Goal: Information Seeking & Learning: Learn about a topic

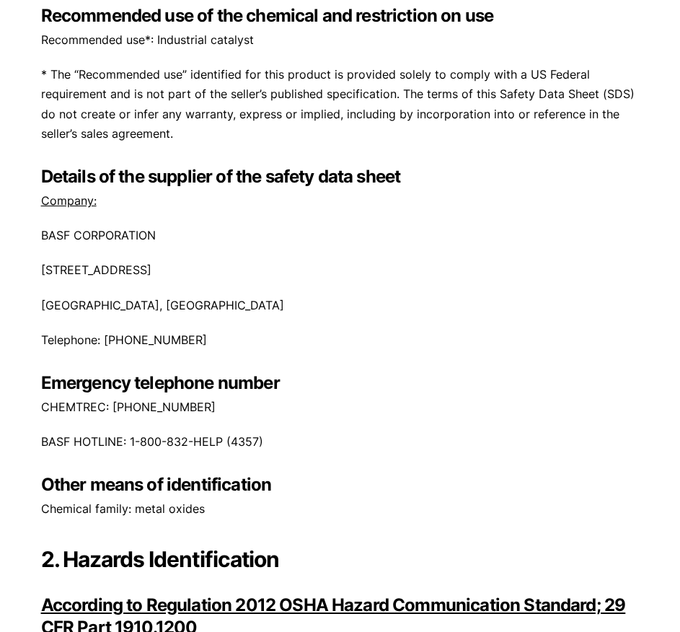
scroll to position [337, 0]
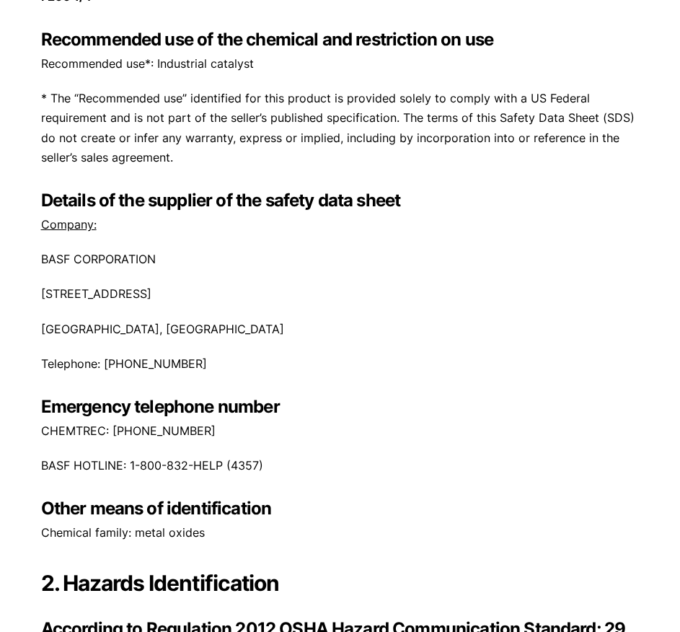
drag, startPoint x: 177, startPoint y: 200, endPoint x: 423, endPoint y: 201, distance: 245.3
click at [423, 201] on h3 "Details of the supplier of the safety data sheet" at bounding box center [340, 200] width 599 height 22
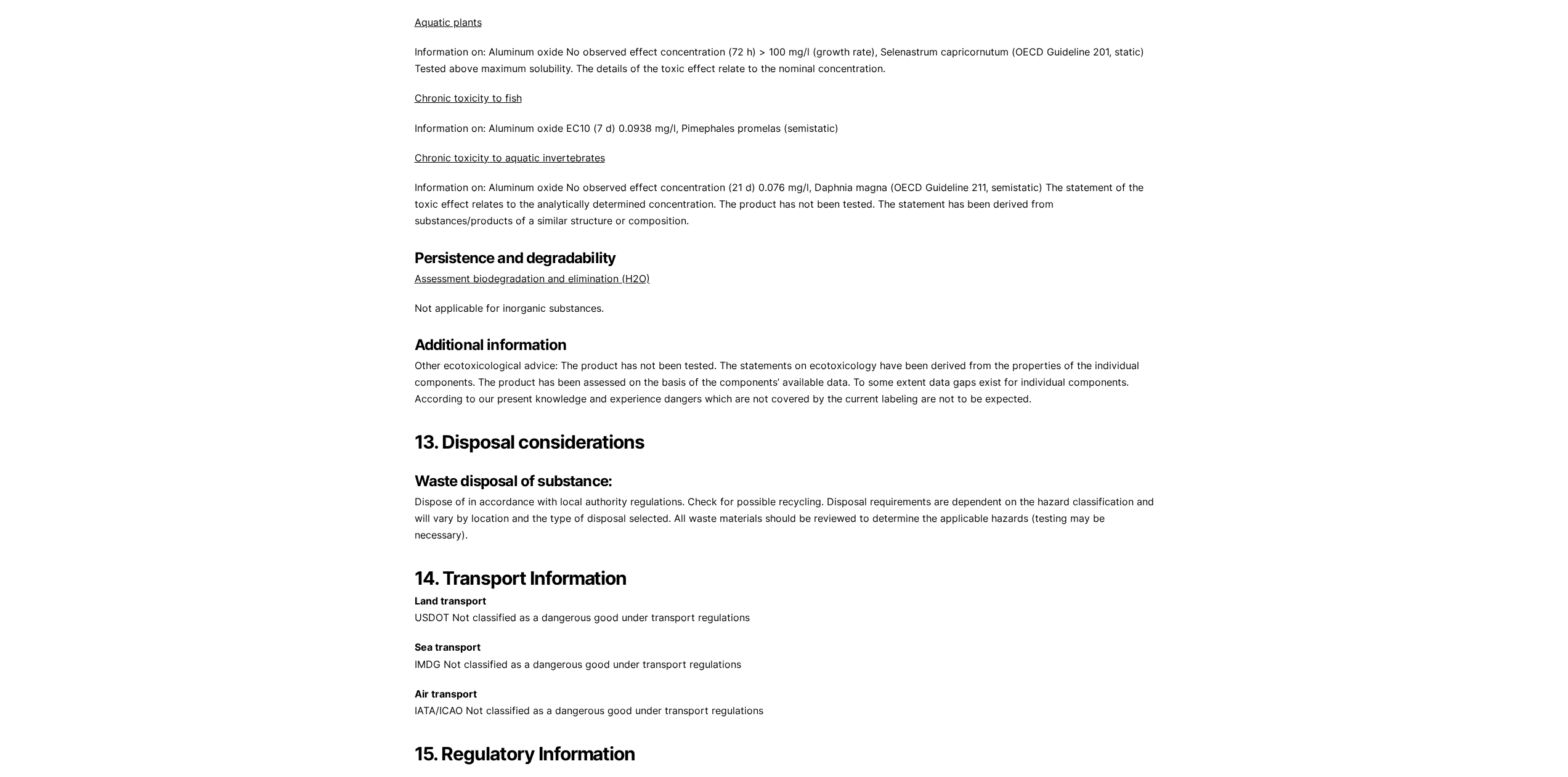
scroll to position [5440, 0]
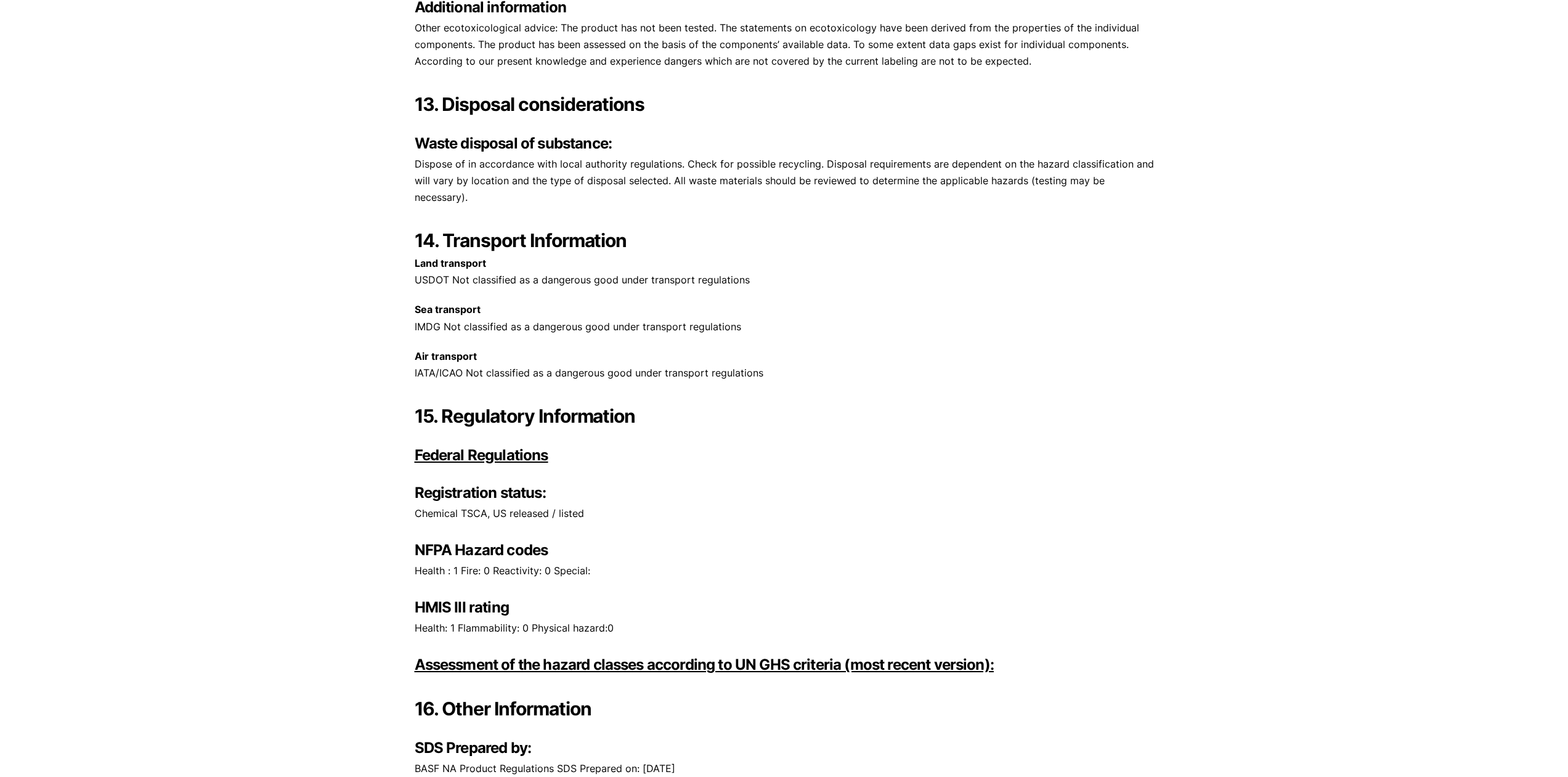
drag, startPoint x: 762, startPoint y: 359, endPoint x: 382, endPoint y: 257, distance: 393.5
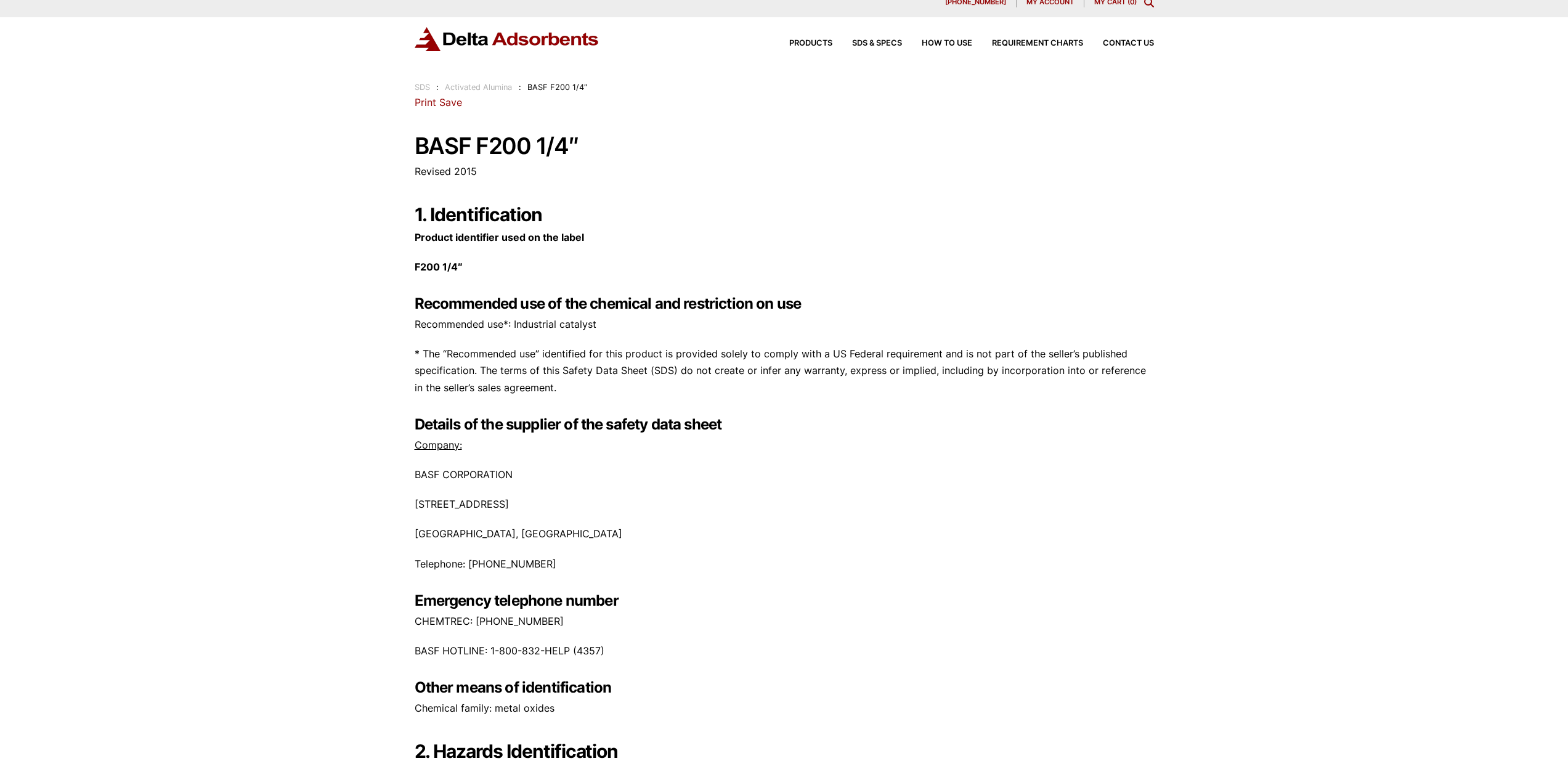
scroll to position [0, 0]
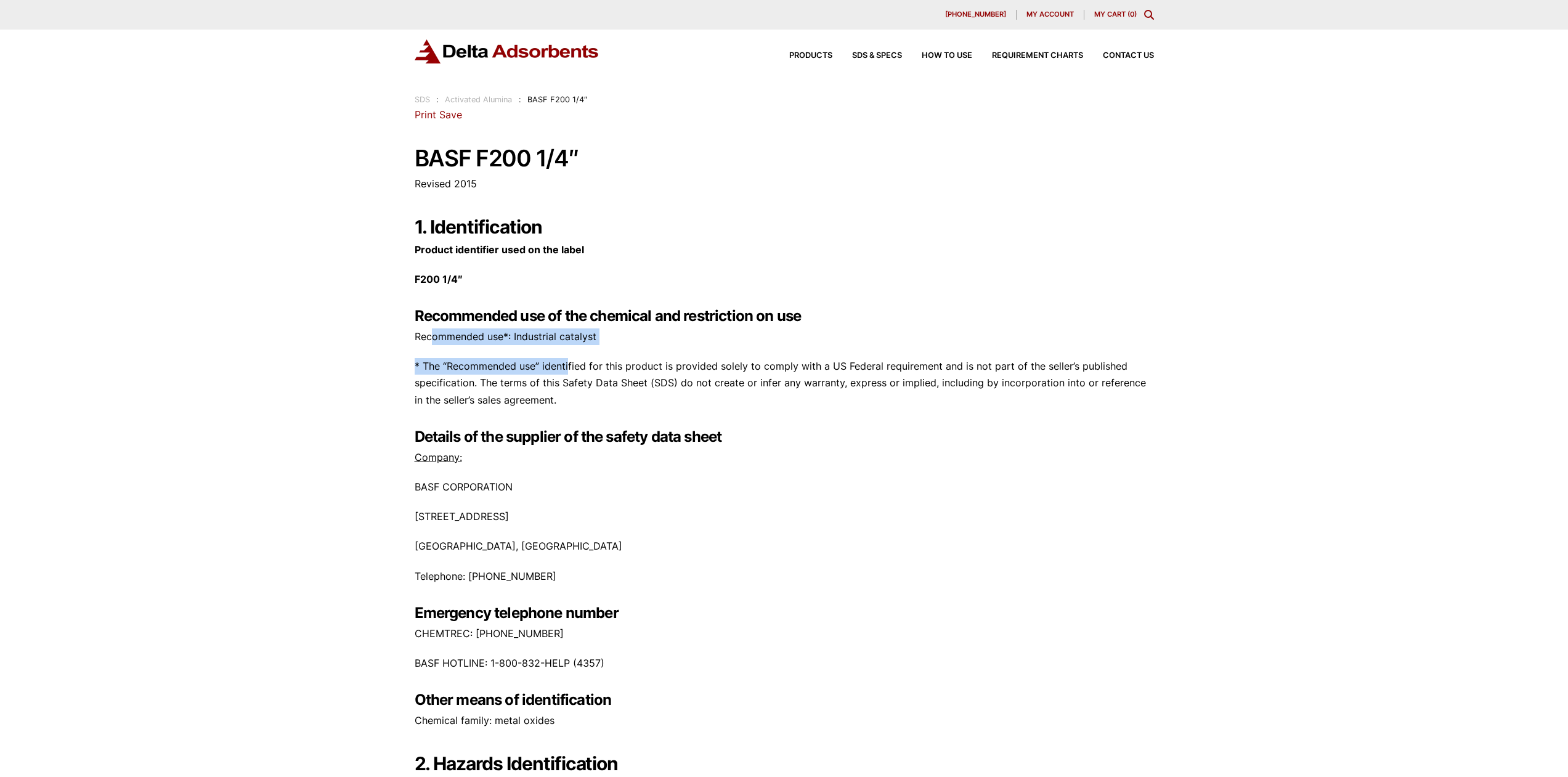
drag, startPoint x: 432, startPoint y: 335, endPoint x: 577, endPoint y: 350, distance: 145.8
click at [576, 350] on div "1. Identification Product identifier used on the label F200 1/4″ Recommended us…" at bounding box center [785, 472] width 740 height 514
click at [581, 359] on p "* The “Recommended use” identified for this product is provided solely to compl…" at bounding box center [785, 383] width 740 height 50
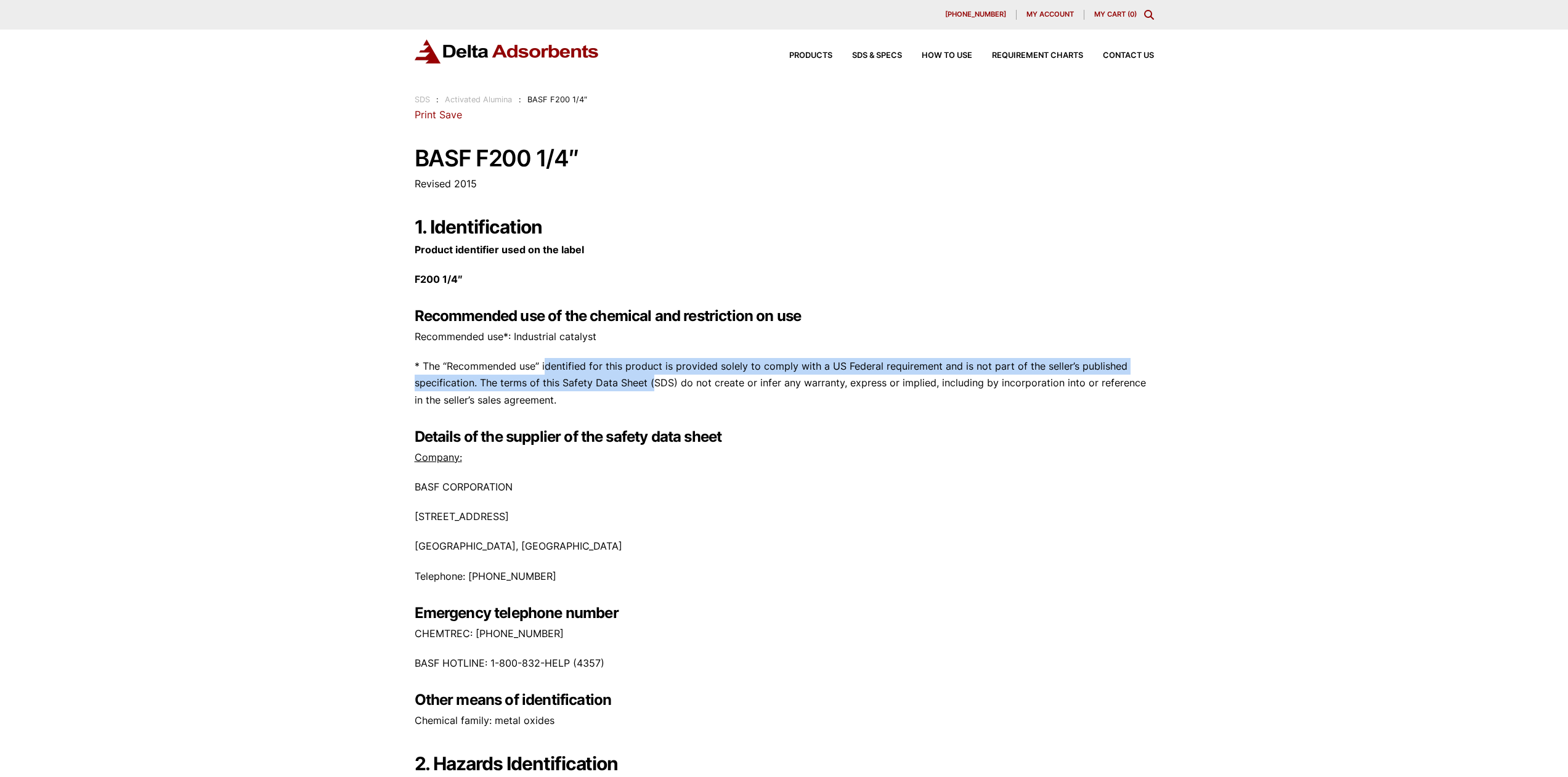
drag, startPoint x: 655, startPoint y: 379, endPoint x: 547, endPoint y: 365, distance: 108.9
click at [547, 365] on p "* The “Recommended use” identified for this product is provided solely to compl…" at bounding box center [785, 383] width 740 height 50
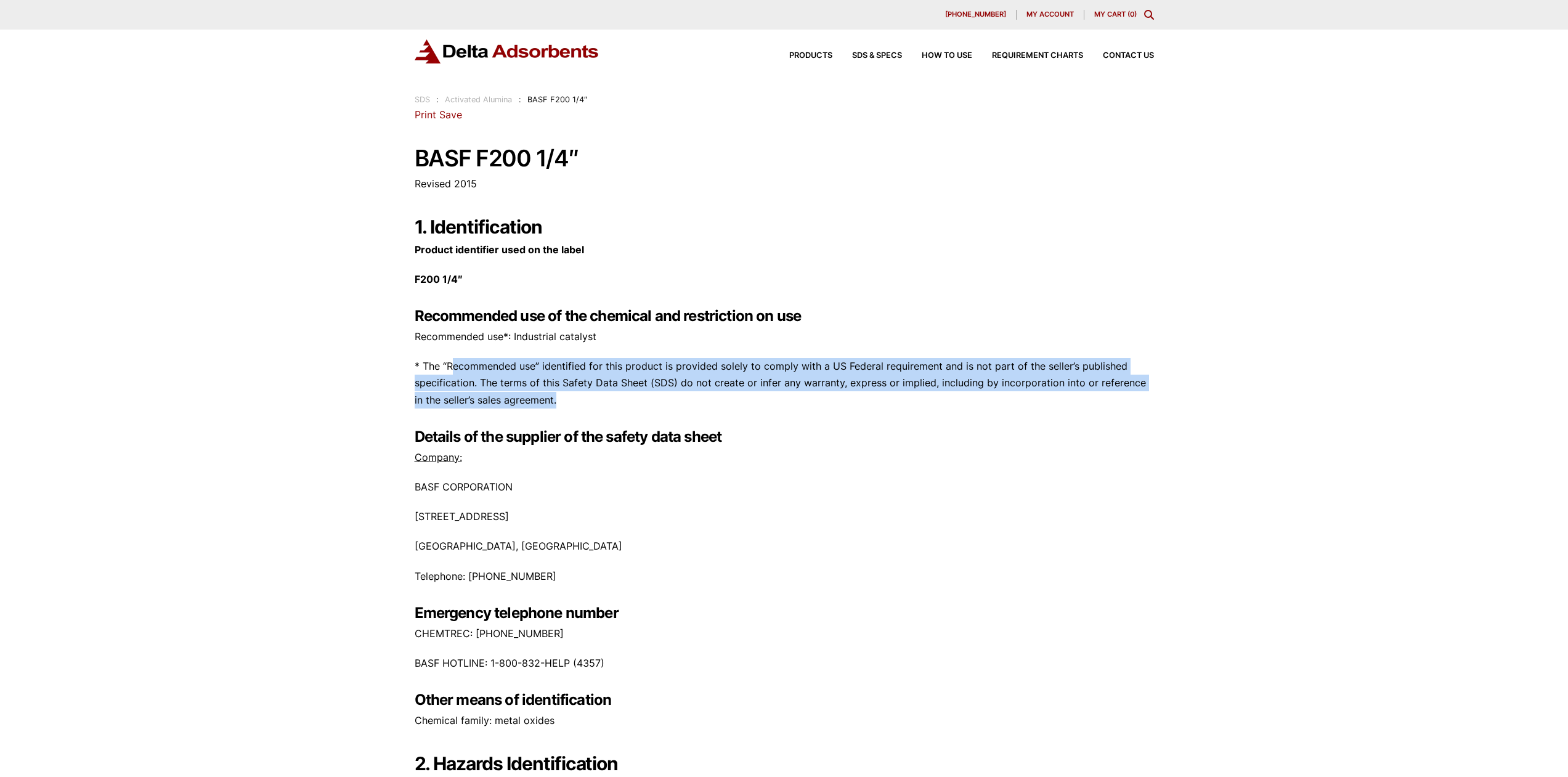
drag, startPoint x: 612, startPoint y: 394, endPoint x: 447, endPoint y: 357, distance: 169.1
click at [447, 357] on div "1. Identification Product identifier used on the label F200 1/4″ Recommended us…" at bounding box center [785, 472] width 740 height 514
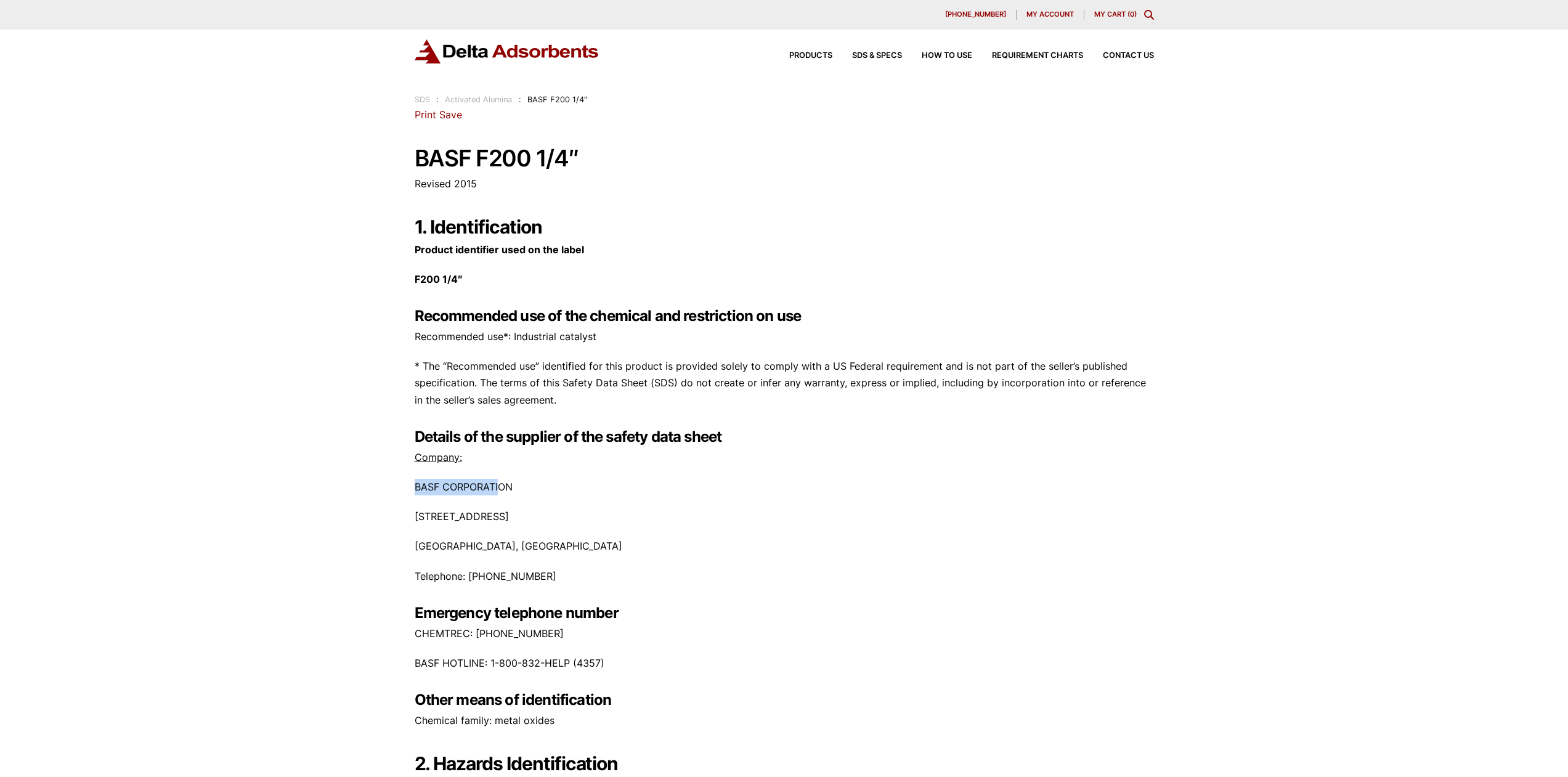
drag, startPoint x: 497, startPoint y: 490, endPoint x: 482, endPoint y: 424, distance: 67.7
click at [415, 474] on div "1. Identification Product identifier used on the label F200 1/4″ Recommended us…" at bounding box center [785, 472] width 740 height 514
click at [551, 351] on div "1. Identification Product identifier used on the label F200 1/4″ Recommended us…" at bounding box center [785, 472] width 740 height 514
